Goal: Check status: Check status

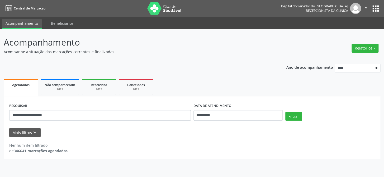
type input "**********"
click at [285, 112] on button "Filtrar" at bounding box center [293, 116] width 17 height 9
drag, startPoint x: 220, startPoint y: 119, endPoint x: 124, endPoint y: 128, distance: 96.8
click at [124, 128] on form "**********" at bounding box center [191, 119] width 365 height 35
click at [298, 116] on button "Filtrar" at bounding box center [293, 116] width 17 height 9
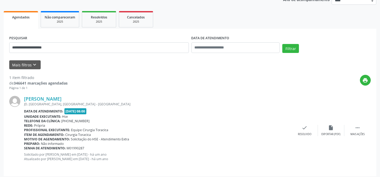
scroll to position [70, 0]
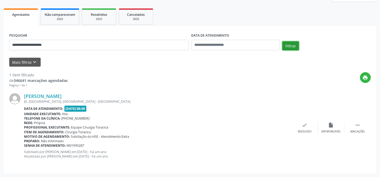
click at [297, 43] on button "Filtrar" at bounding box center [290, 45] width 17 height 9
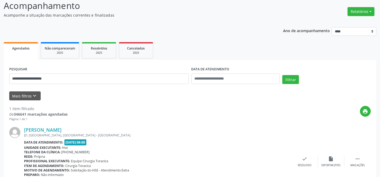
scroll to position [0, 0]
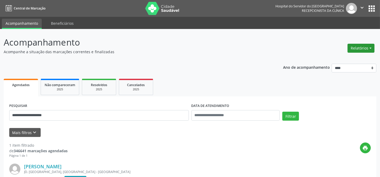
click at [350, 47] on button "Relatórios" at bounding box center [360, 48] width 27 height 9
click at [333, 58] on link "Agendamentos" at bounding box center [345, 59] width 57 height 7
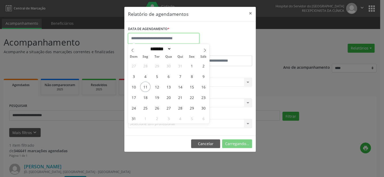
click at [172, 36] on input "text" at bounding box center [163, 38] width 71 height 11
click at [153, 88] on span "12" at bounding box center [157, 87] width 10 height 10
type input "**********"
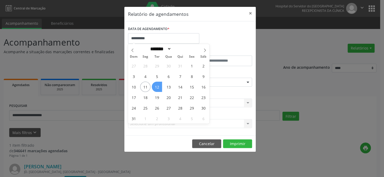
click at [153, 88] on span "12" at bounding box center [157, 87] width 10 height 10
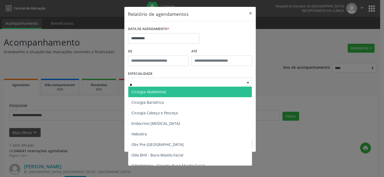
type input "**"
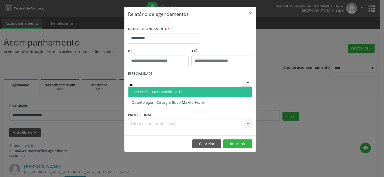
click at [159, 89] on span "Odo.Bmf - Buco-Maxilo-Facial" at bounding box center [189, 92] width 123 height 11
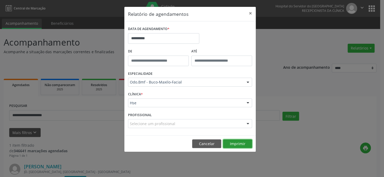
click at [231, 146] on button "Imprimir" at bounding box center [237, 144] width 29 height 9
click at [124, 39] on div "**********" at bounding box center [192, 88] width 384 height 177
click at [134, 40] on body "**********" at bounding box center [192, 88] width 384 height 177
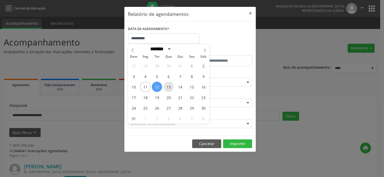
click at [170, 89] on span "13" at bounding box center [168, 87] width 10 height 10
type input "**********"
click at [170, 89] on span "13" at bounding box center [168, 87] width 10 height 10
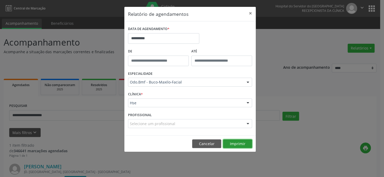
click at [240, 146] on button "Imprimir" at bounding box center [237, 144] width 29 height 9
click at [203, 140] on button "Cancelar" at bounding box center [206, 144] width 29 height 9
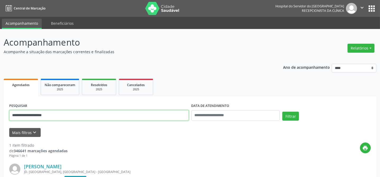
drag, startPoint x: 46, startPoint y: 115, endPoint x: 2, endPoint y: 120, distance: 44.3
click at [0, 120] on div "**********" at bounding box center [190, 138] width 380 height 219
type input "**********"
click at [282, 112] on button "Filtrar" at bounding box center [290, 116] width 17 height 9
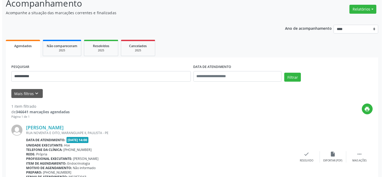
scroll to position [66, 0]
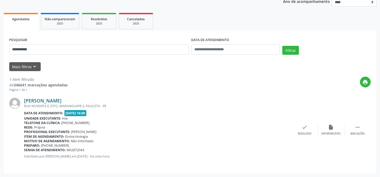
click at [58, 98] on link "[PERSON_NAME]" at bounding box center [42, 101] width 37 height 6
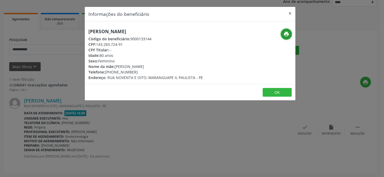
click at [287, 34] on icon "print" at bounding box center [286, 34] width 6 height 6
drag, startPoint x: 266, startPoint y: 18, endPoint x: 280, endPoint y: 96, distance: 79.6
click at [280, 96] on button "OK" at bounding box center [277, 92] width 29 height 9
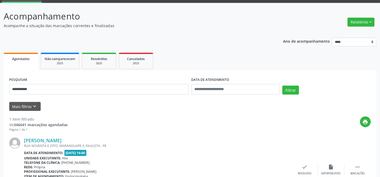
scroll to position [0, 0]
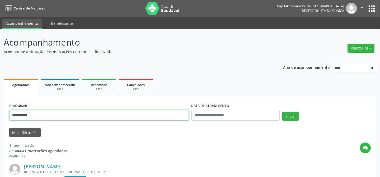
drag, startPoint x: 55, startPoint y: 115, endPoint x: 0, endPoint y: 107, distance: 55.8
click at [0, 107] on div "**********" at bounding box center [190, 136] width 380 height 214
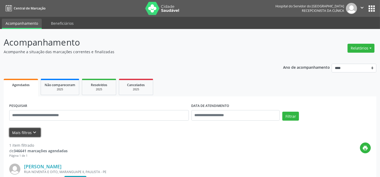
click at [16, 130] on button "Mais filtros keyboard_arrow_down" at bounding box center [24, 132] width 31 height 9
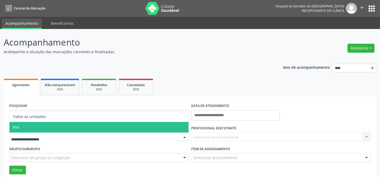
click at [48, 126] on span "Hse" at bounding box center [98, 127] width 179 height 11
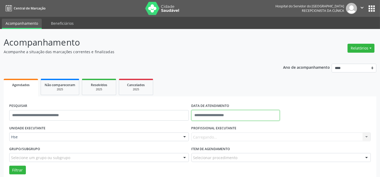
click at [206, 115] on input "text" at bounding box center [235, 115] width 88 height 11
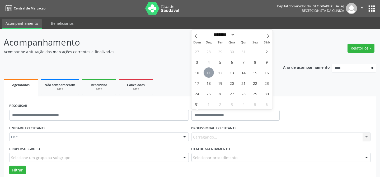
click at [212, 73] on span "11" at bounding box center [208, 73] width 10 height 10
type input "**********"
click at [212, 73] on span "11" at bounding box center [208, 73] width 10 height 10
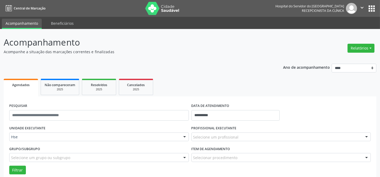
drag, startPoint x: 200, startPoint y: 148, endPoint x: 194, endPoint y: 145, distance: 6.5
click at [200, 147] on label "Item de agendamento" at bounding box center [210, 149] width 39 height 8
click at [215, 133] on div "Selecione um profissional" at bounding box center [280, 137] width 179 height 9
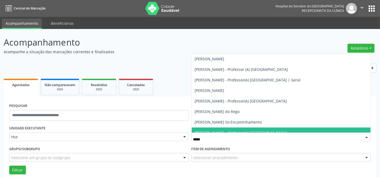
type input "******"
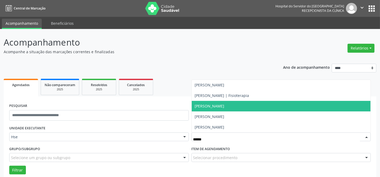
click at [216, 104] on span "[PERSON_NAME]" at bounding box center [210, 106] width 30 height 5
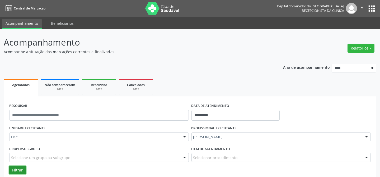
click at [9, 171] on button "Filtrar" at bounding box center [17, 170] width 17 height 9
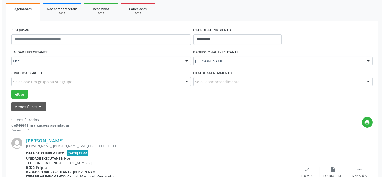
scroll to position [101, 0]
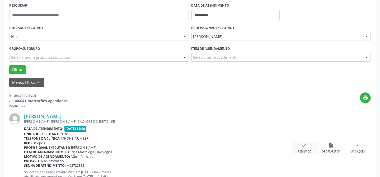
click at [299, 147] on div "check Resolvido" at bounding box center [304, 147] width 26 height 11
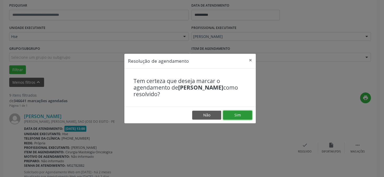
click at [238, 117] on button "Sim" at bounding box center [237, 115] width 29 height 9
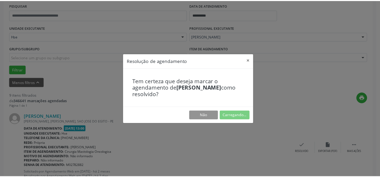
scroll to position [47, 0]
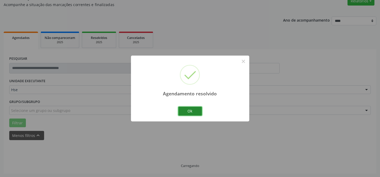
click at [198, 112] on button "Ok" at bounding box center [190, 111] width 24 height 9
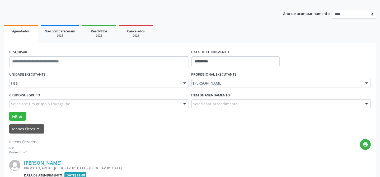
scroll to position [119, 0]
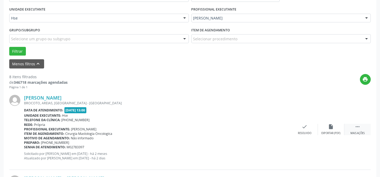
click at [359, 125] on icon "" at bounding box center [357, 127] width 6 height 6
click at [328, 132] on div "Não compareceu" at bounding box center [330, 134] width 22 height 4
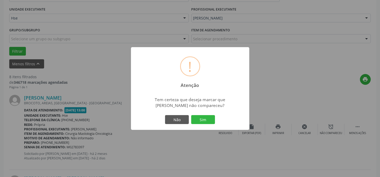
click at [188, 114] on div "Não Sim" at bounding box center [190, 119] width 52 height 11
click at [192, 116] on button "Sim" at bounding box center [203, 119] width 24 height 9
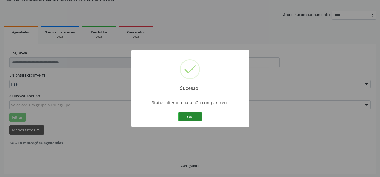
click at [197, 118] on button "OK" at bounding box center [190, 116] width 24 height 9
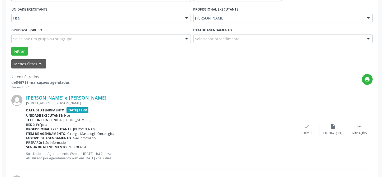
scroll to position [143, 0]
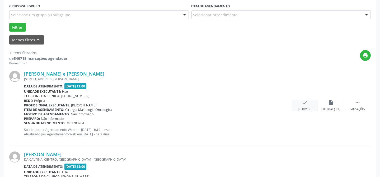
click at [299, 105] on div "check Resolvido" at bounding box center [304, 105] width 26 height 11
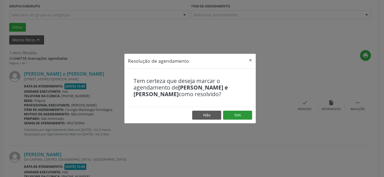
click at [247, 119] on footer "Não Sim" at bounding box center [189, 115] width 131 height 17
click at [245, 115] on button "Sim" at bounding box center [237, 115] width 29 height 9
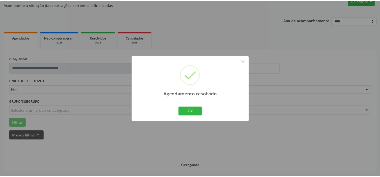
scroll to position [47, 0]
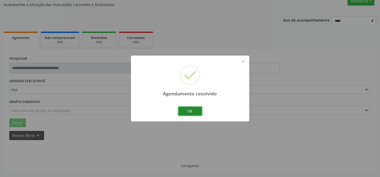
click at [196, 114] on button "Ok" at bounding box center [190, 111] width 24 height 9
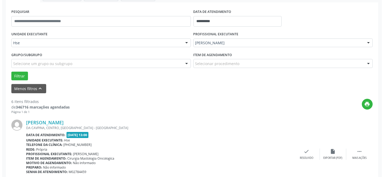
scroll to position [95, 0]
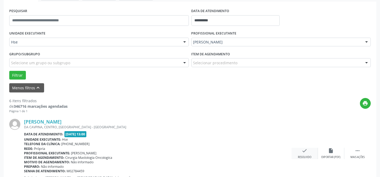
click at [305, 155] on div "check Resolvido" at bounding box center [304, 153] width 26 height 11
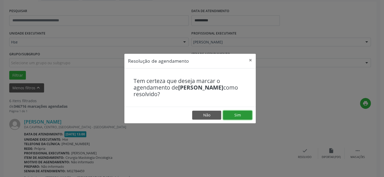
click at [235, 113] on button "Sim" at bounding box center [237, 115] width 29 height 9
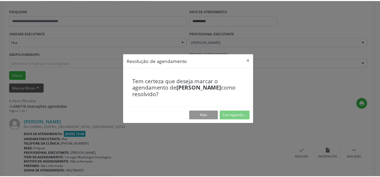
scroll to position [47, 0]
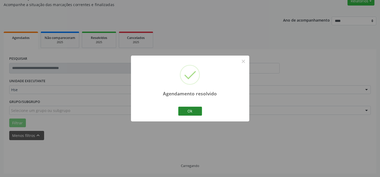
click at [195, 107] on div "Ok Cancel" at bounding box center [190, 111] width 26 height 11
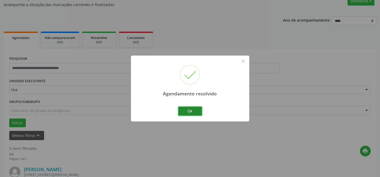
click at [194, 109] on button "Ok" at bounding box center [190, 111] width 24 height 9
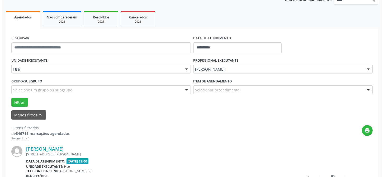
scroll to position [95, 0]
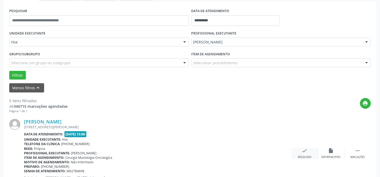
click at [305, 151] on icon "check" at bounding box center [305, 151] width 6 height 6
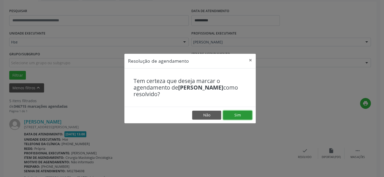
click at [233, 116] on button "Sim" at bounding box center [237, 115] width 29 height 9
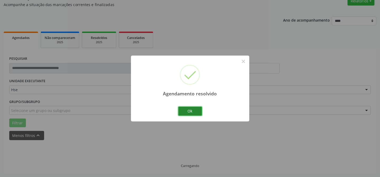
click at [188, 115] on button "Ok" at bounding box center [190, 111] width 24 height 9
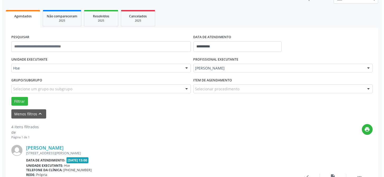
scroll to position [143, 0]
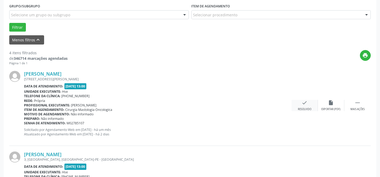
click at [297, 101] on div "check Resolvido" at bounding box center [304, 105] width 26 height 11
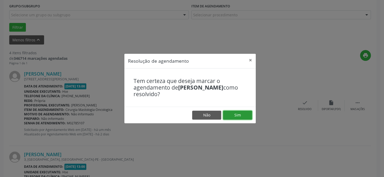
click at [226, 113] on button "Sim" at bounding box center [237, 115] width 29 height 9
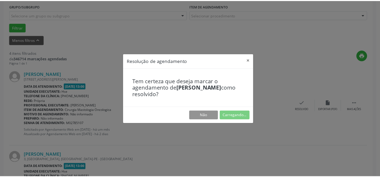
scroll to position [47, 0]
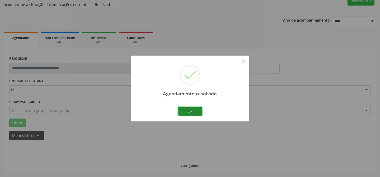
click at [187, 113] on button "Ok" at bounding box center [190, 111] width 24 height 9
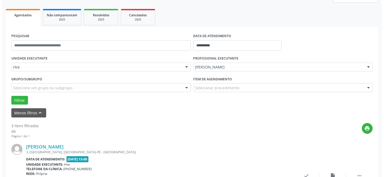
scroll to position [95, 0]
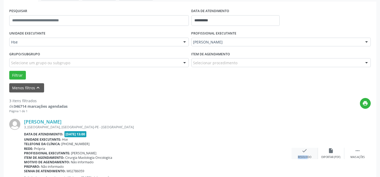
click at [303, 153] on div "check Resolvido" at bounding box center [304, 153] width 26 height 11
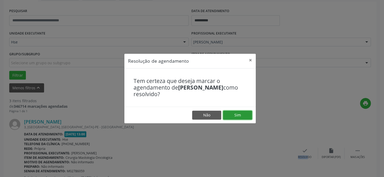
click at [233, 118] on button "Sim" at bounding box center [237, 115] width 29 height 9
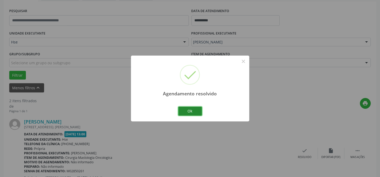
click at [185, 108] on button "Ok" at bounding box center [190, 111] width 24 height 9
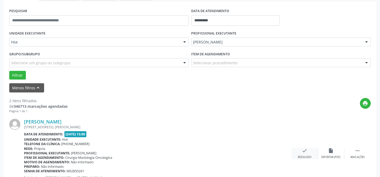
click at [303, 155] on div "check Resolvido" at bounding box center [304, 153] width 26 height 11
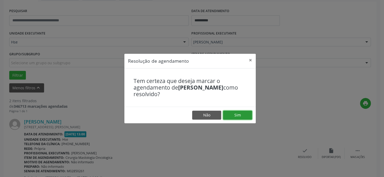
click at [233, 117] on button "Sim" at bounding box center [237, 115] width 29 height 9
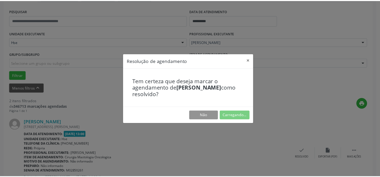
scroll to position [47, 0]
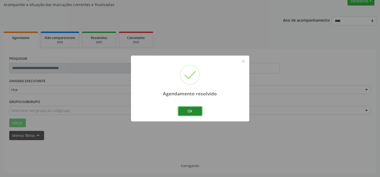
click at [191, 111] on button "Ok" at bounding box center [190, 111] width 24 height 9
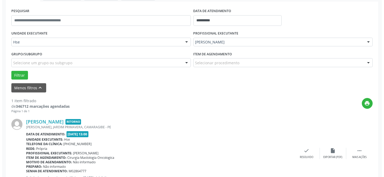
scroll to position [95, 0]
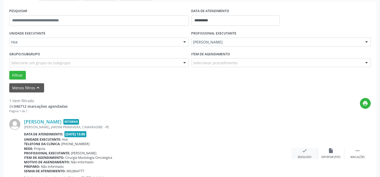
click at [302, 152] on icon "check" at bounding box center [305, 151] width 6 height 6
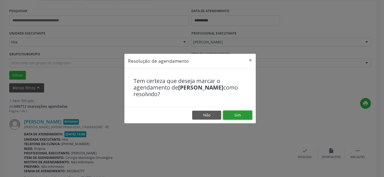
click at [246, 113] on button "Sim" at bounding box center [237, 115] width 29 height 9
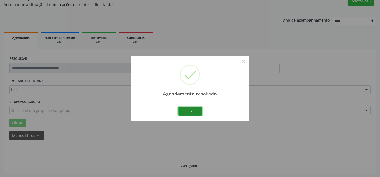
click at [188, 113] on button "Ok" at bounding box center [190, 111] width 24 height 9
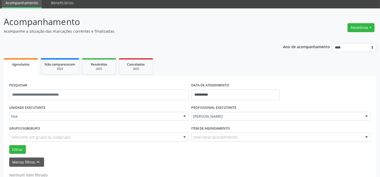
scroll to position [36, 0]
